Goal: Transaction & Acquisition: Purchase product/service

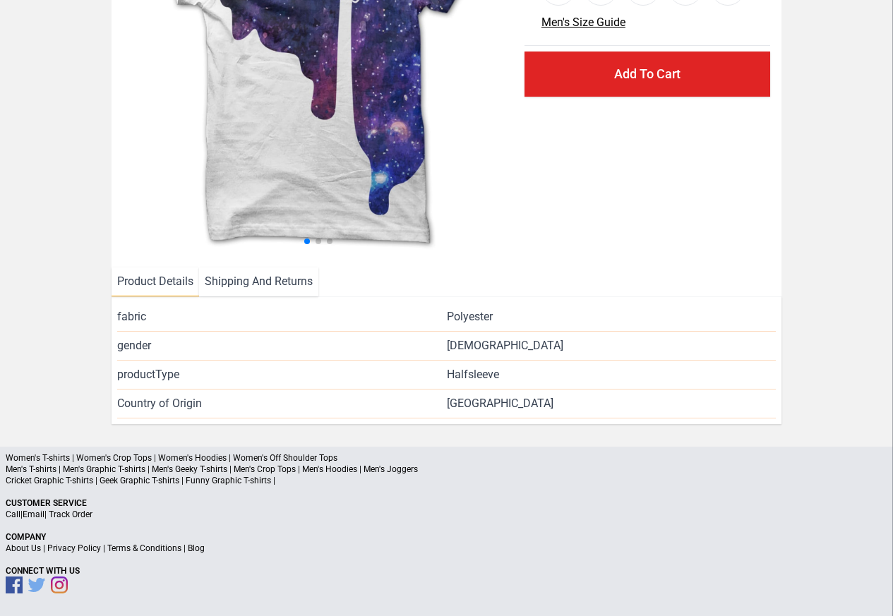
scroll to position [205, 0]
